Goal: Navigation & Orientation: Find specific page/section

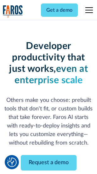
scroll to position [75, 0]
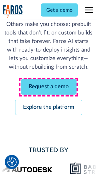
click at [49, 87] on link "Request a demo" at bounding box center [49, 86] width 56 height 15
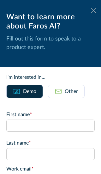
click at [91, 10] on icon at bounding box center [93, 10] width 5 height 5
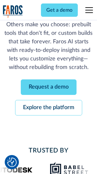
scroll to position [96, 0]
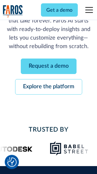
click at [49, 87] on link "Explore the platform" at bounding box center [48, 86] width 67 height 15
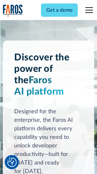
scroll to position [4806, 0]
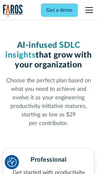
scroll to position [1000, 0]
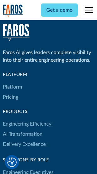
click at [12, 87] on link "Platform" at bounding box center [12, 87] width 19 height 10
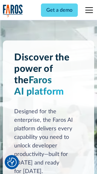
scroll to position [5008, 0]
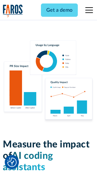
scroll to position [3939, 0]
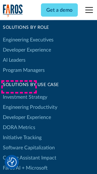
click at [19, 122] on link "DORA Metrics" at bounding box center [19, 127] width 32 height 10
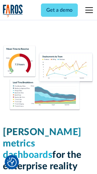
scroll to position [2793, 0]
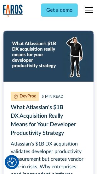
scroll to position [2861, 0]
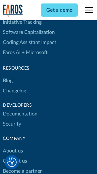
click at [15, 87] on link "Changelog" at bounding box center [14, 90] width 23 height 10
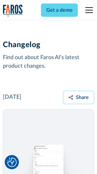
scroll to position [7736, 0]
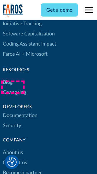
click at [13, 147] on link "About us" at bounding box center [13, 152] width 20 height 10
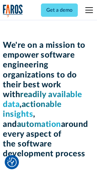
scroll to position [2182, 0]
